Goal: Task Accomplishment & Management: Complete application form

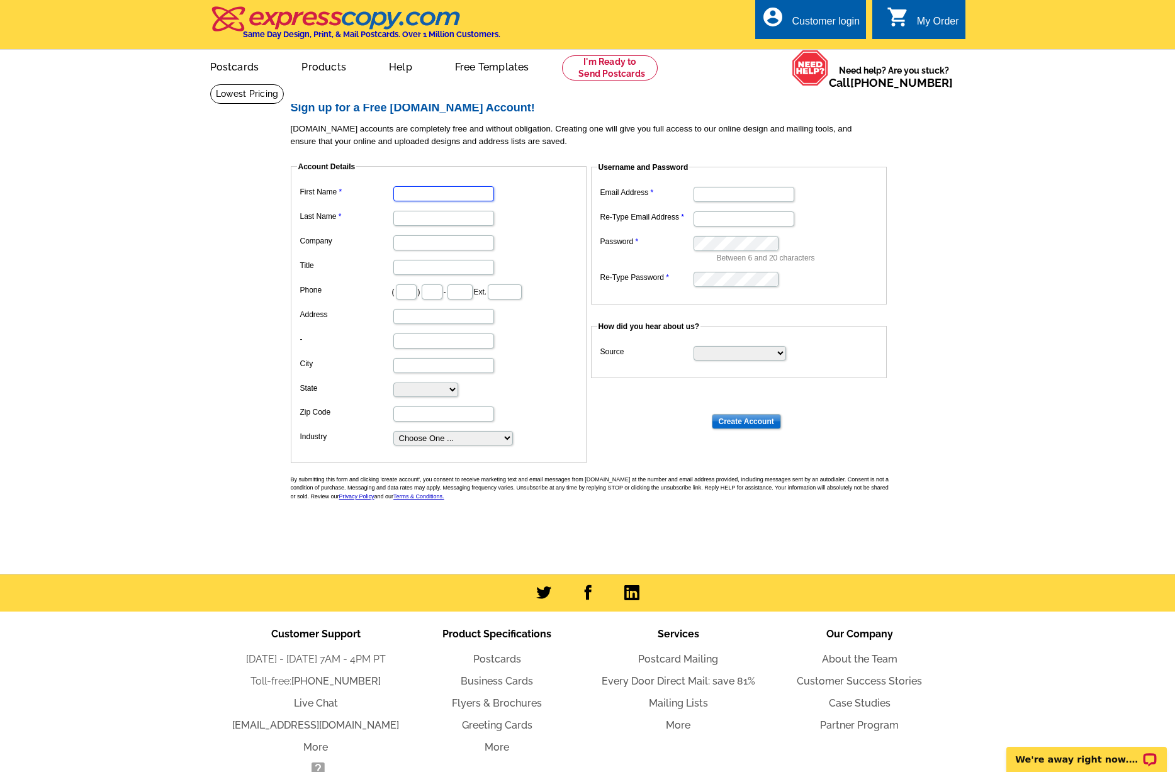
click at [444, 191] on input "First Name" at bounding box center [443, 193] width 101 height 15
type input "Austin"
type input "Glass"
type input "[STREET_ADDRESS]"
type input "Pinehurst"
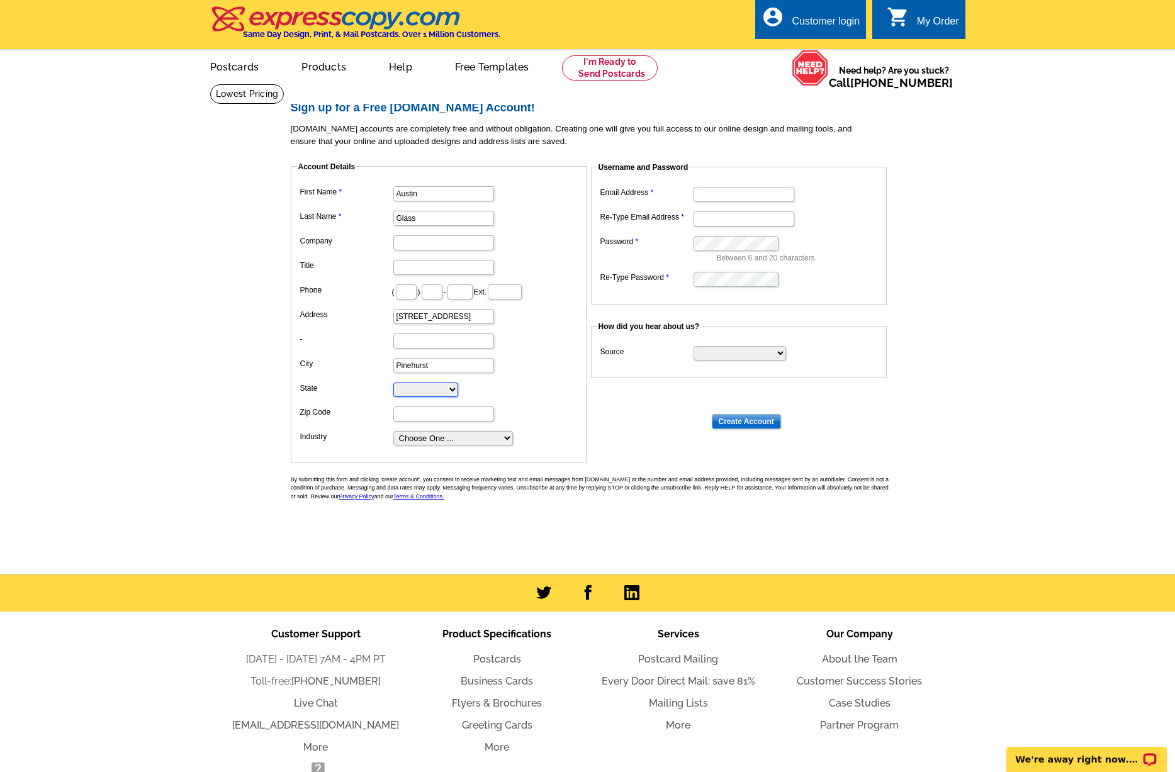
select select "[GEOGRAPHIC_DATA]"
type input "77362"
click at [443, 246] on input "Company" at bounding box center [443, 242] width 101 height 15
type input "JMG"
click at [404, 274] on input "Title" at bounding box center [443, 267] width 101 height 15
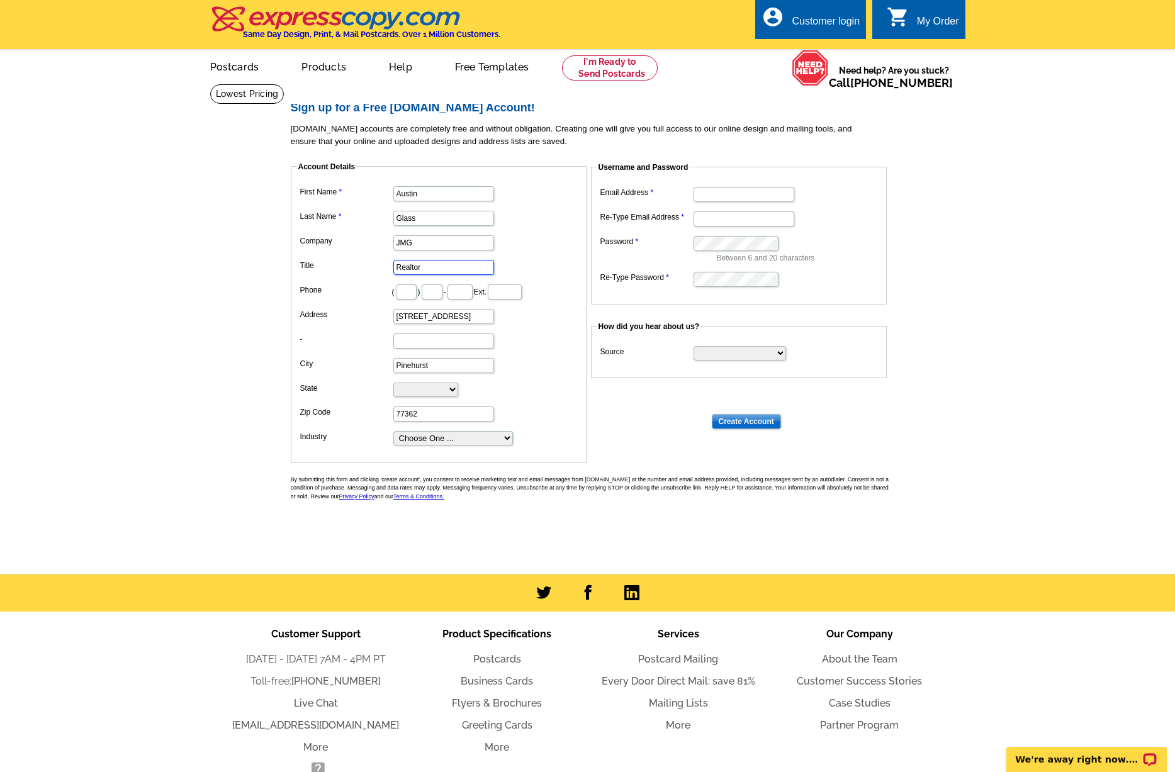
type input "Realtor"
click at [416, 288] on dd "( ) - Ext." at bounding box center [438, 291] width 283 height 20
click at [405, 288] on input "text" at bounding box center [406, 292] width 21 height 15
type input "832"
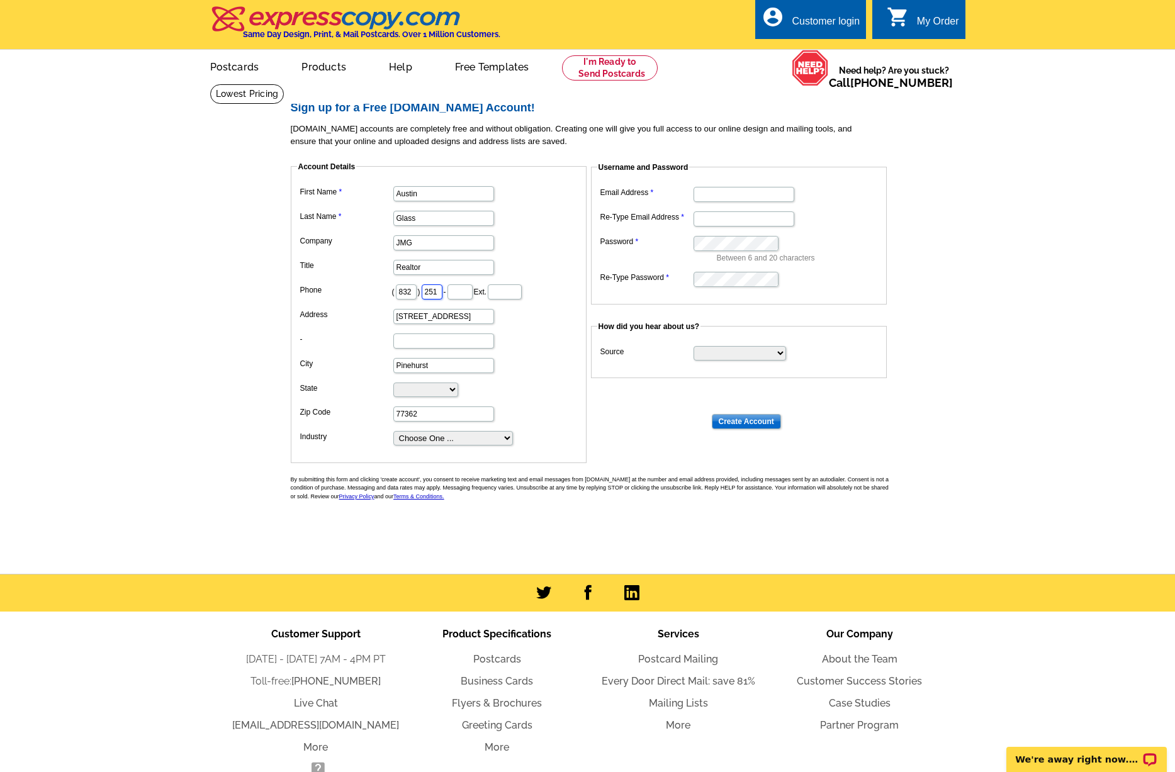
type input "251"
type input "7771"
click at [487, 343] on dd at bounding box center [438, 341] width 283 height 20
click at [483, 432] on select "Choose One ... Residential Real Estate Accounting Agriculture Architecture Arts…" at bounding box center [453, 438] width 120 height 14
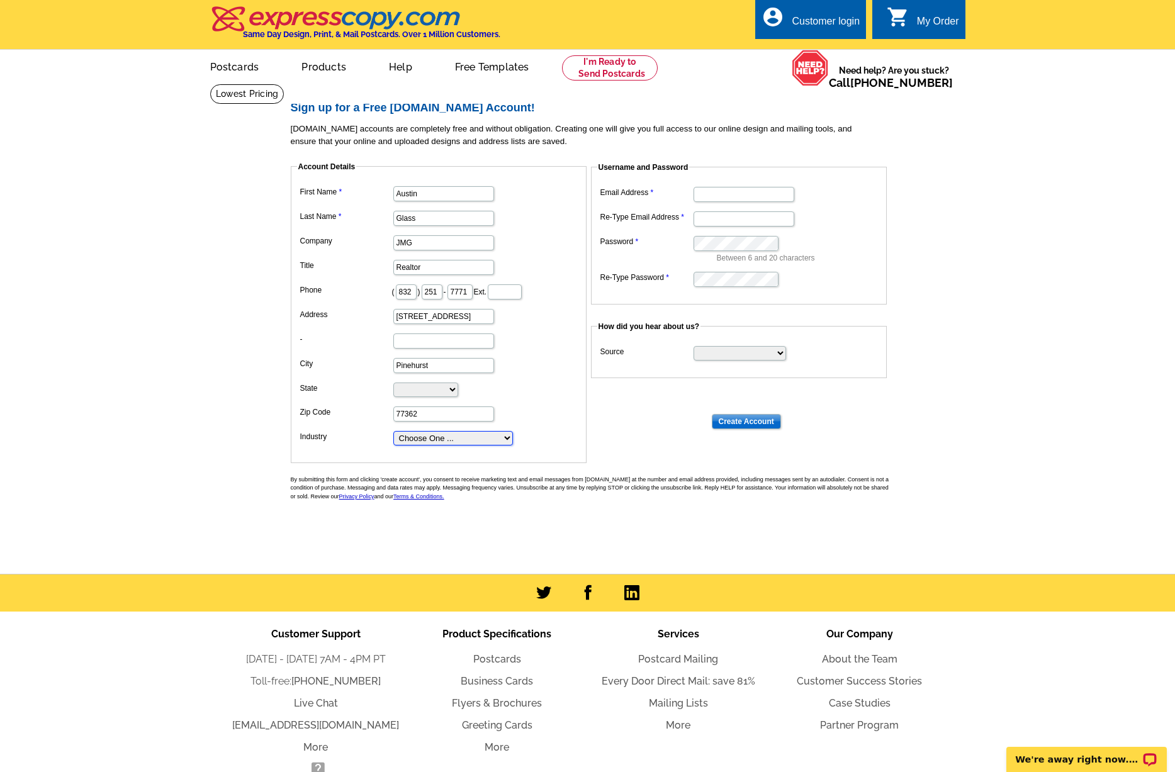
select select "2"
click at [393, 431] on select "Choose One ... Residential Real Estate Accounting Agriculture Architecture Arts…" at bounding box center [453, 438] width 120 height 14
click at [715, 196] on input "Email Address" at bounding box center [744, 194] width 101 height 15
type input "[EMAIL_ADDRESS][DOMAIN_NAME]"
click at [740, 220] on input "Re-Type Email Address" at bounding box center [744, 219] width 101 height 15
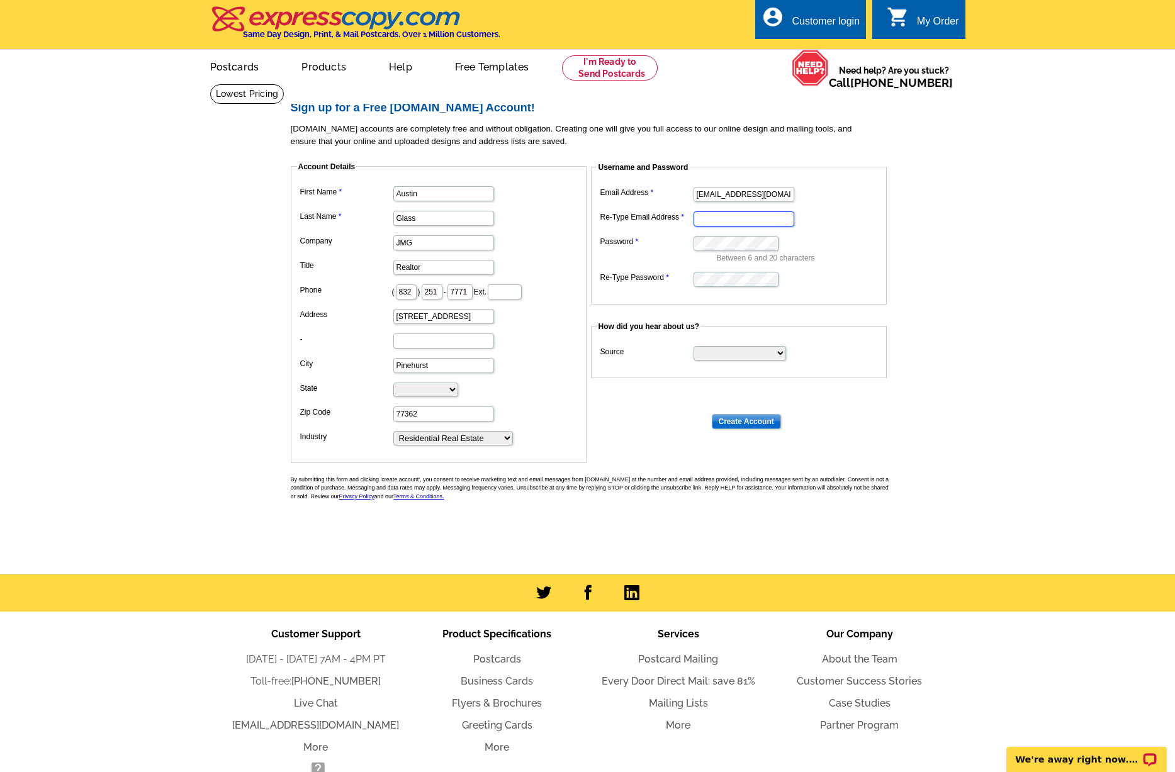
click at [742, 220] on input "Re-Type Email Address" at bounding box center [744, 219] width 101 height 15
type input "[EMAIL_ADDRESS][DOMAIN_NAME]"
click at [759, 371] on fieldset "How did you hear about us? Source Search Engine Television Ad Direct Mail Postc…" at bounding box center [739, 349] width 296 height 57
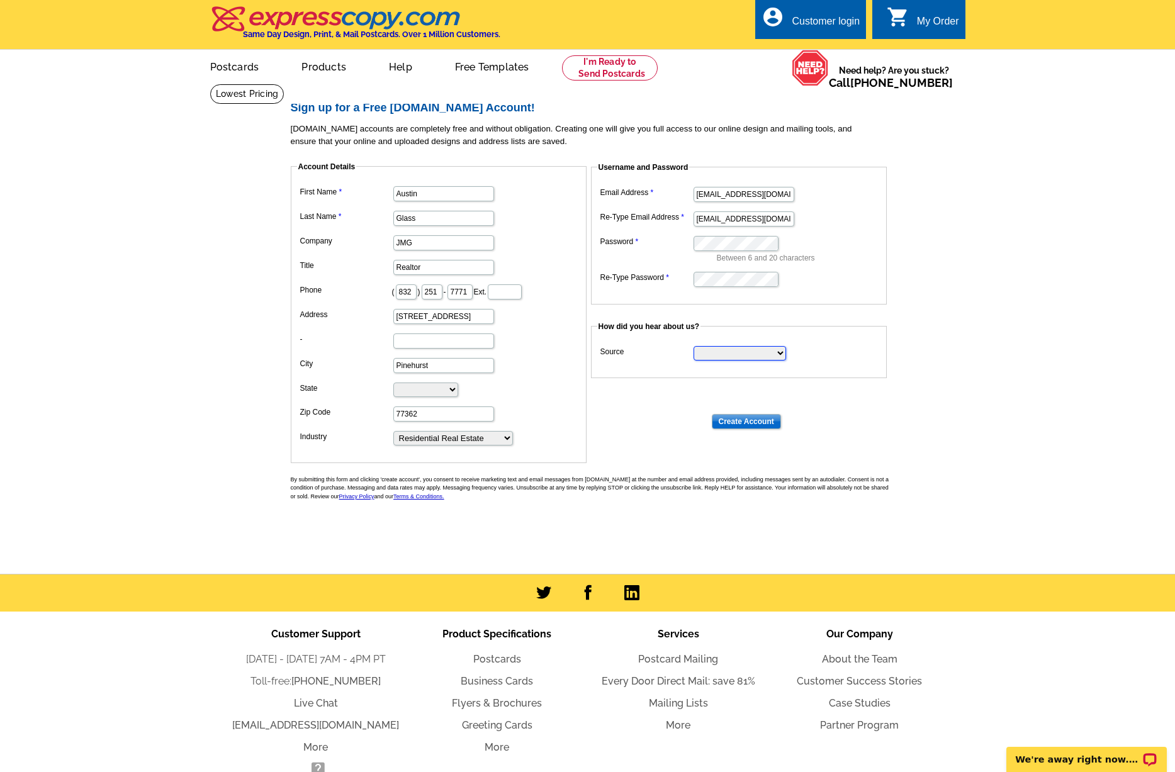
click at [757, 354] on select "Search Engine Television Ad Direct Mail Postcard Email Referred by a friend Oth…" at bounding box center [740, 353] width 93 height 14
select select "other"
click at [694, 346] on select "Search Engine Television Ad Direct Mail Postcard Email Referred by a friend Oth…" at bounding box center [740, 353] width 93 height 14
click at [758, 419] on input "Create Account" at bounding box center [746, 421] width 69 height 15
